Goal: Communication & Community: Answer question/provide support

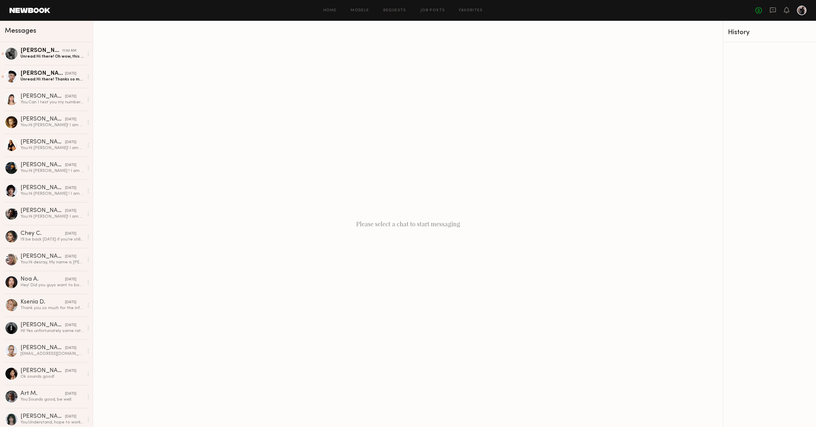
click at [29, 53] on div "[PERSON_NAME]" at bounding box center [41, 51] width 42 height 6
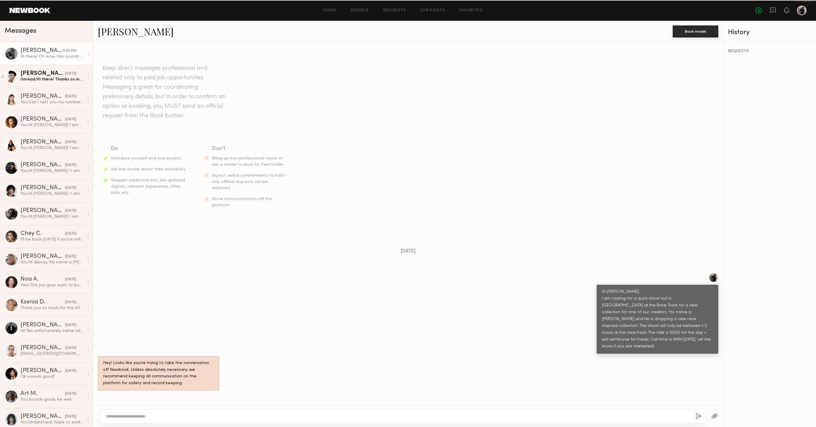
scroll to position [60, 0]
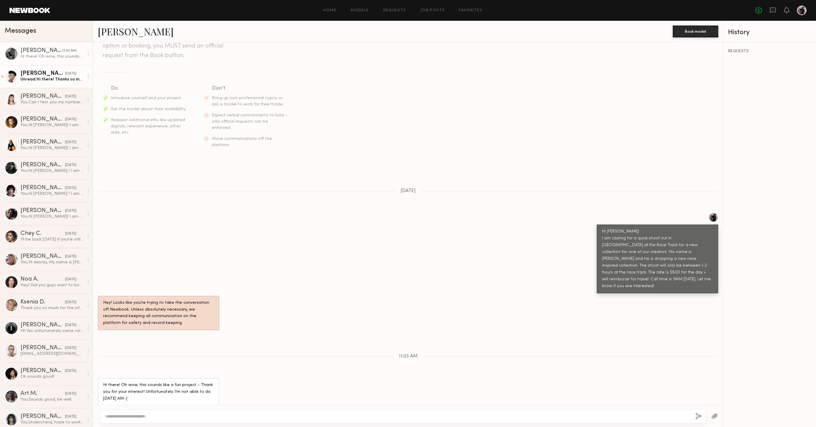
click at [48, 81] on div "Unread: Hi there! Thanks so much for reaching out! I would love to do this but …" at bounding box center [51, 80] width 63 height 6
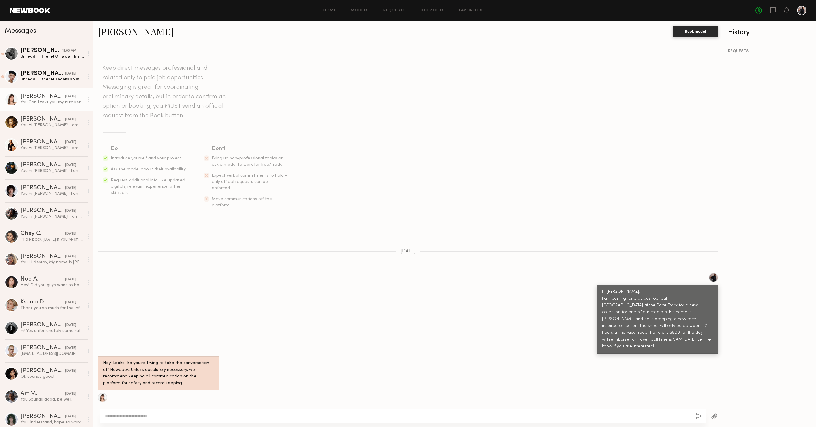
scroll to position [15, 0]
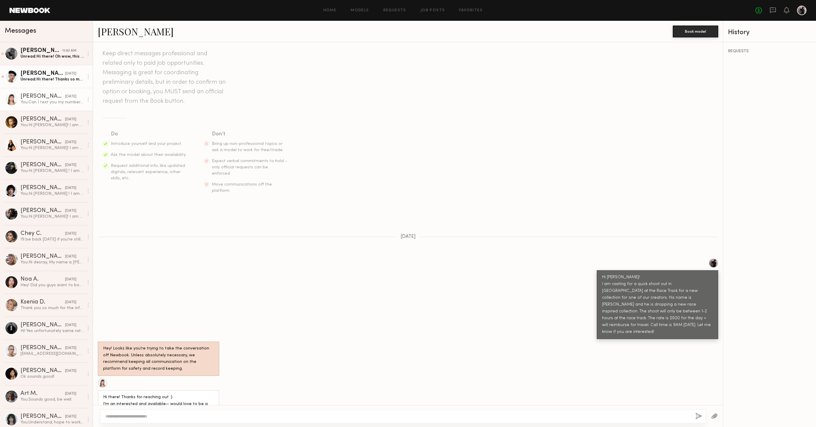
click at [40, 75] on div "[PERSON_NAME]" at bounding box center [42, 74] width 45 height 6
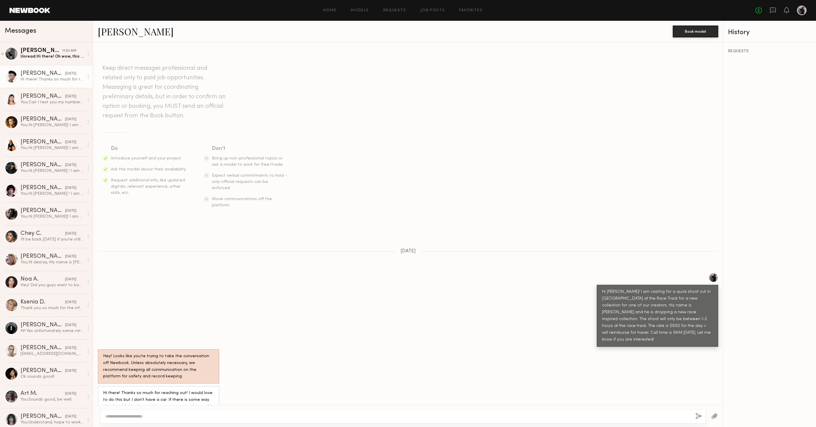
scroll to position [1, 0]
click at [61, 58] on div "Unread: Hi there! Oh wow, this sounds like a fun project - Thank you for your i…" at bounding box center [51, 57] width 63 height 6
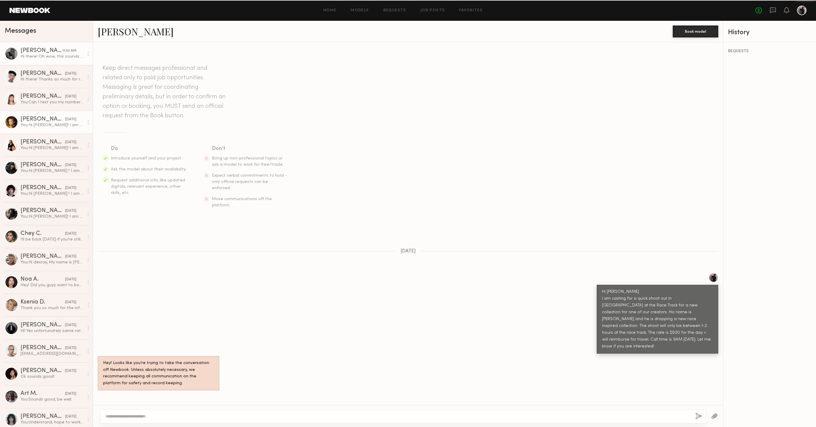
scroll to position [60, 0]
